Goal: Task Accomplishment & Management: Complete application form

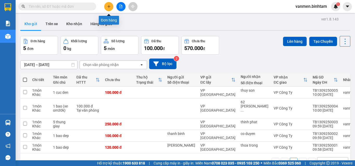
click at [110, 4] on button at bounding box center [108, 6] width 9 height 9
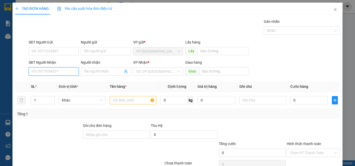
click at [48, 72] on input "SĐT Người Nhận" at bounding box center [54, 72] width 50 height 8
type input "0963388709"
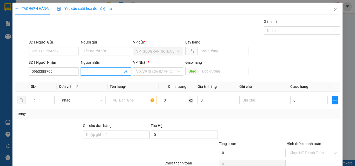
click at [88, 71] on input "Người nhận" at bounding box center [103, 72] width 39 height 6
type input "[PERSON_NAME]"
click at [144, 73] on input "search" at bounding box center [156, 72] width 40 height 8
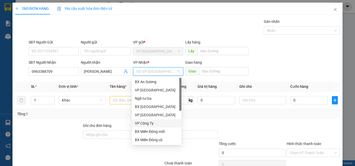
drag, startPoint x: 148, startPoint y: 125, endPoint x: 134, endPoint y: 110, distance: 20.6
click at [148, 124] on div "VP Công Ty" at bounding box center [156, 124] width 43 height 6
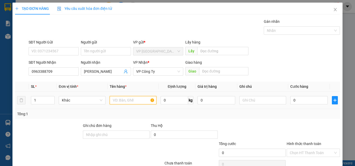
click at [126, 98] on input "text" at bounding box center [133, 100] width 47 height 8
type input "1 TÚI XANH(RUOI)"
click at [295, 99] on input "0" at bounding box center [308, 100] width 37 height 8
type input "5"
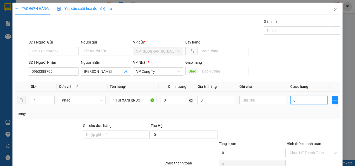
type input "5"
type input "50"
type input "500"
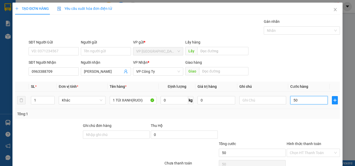
type input "500"
type input "5.000"
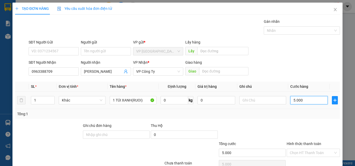
type input "50.000"
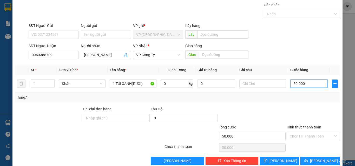
scroll to position [26, 0]
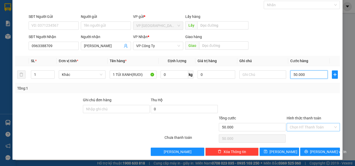
type input "50.000"
click at [314, 128] on input "Hình thức thanh toán" at bounding box center [310, 128] width 43 height 8
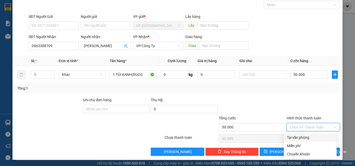
click at [306, 138] on div "Tại văn phòng" at bounding box center [310, 138] width 46 height 6
type input "0"
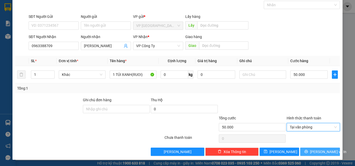
click at [312, 153] on span "[PERSON_NAME] và In" at bounding box center [328, 152] width 36 height 6
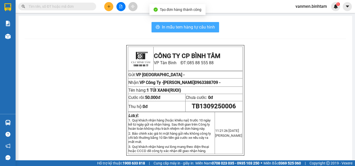
click at [190, 26] on span "In mẫu tem hàng tự cấu hình" at bounding box center [188, 27] width 53 height 6
